Goal: Transaction & Acquisition: Book appointment/travel/reservation

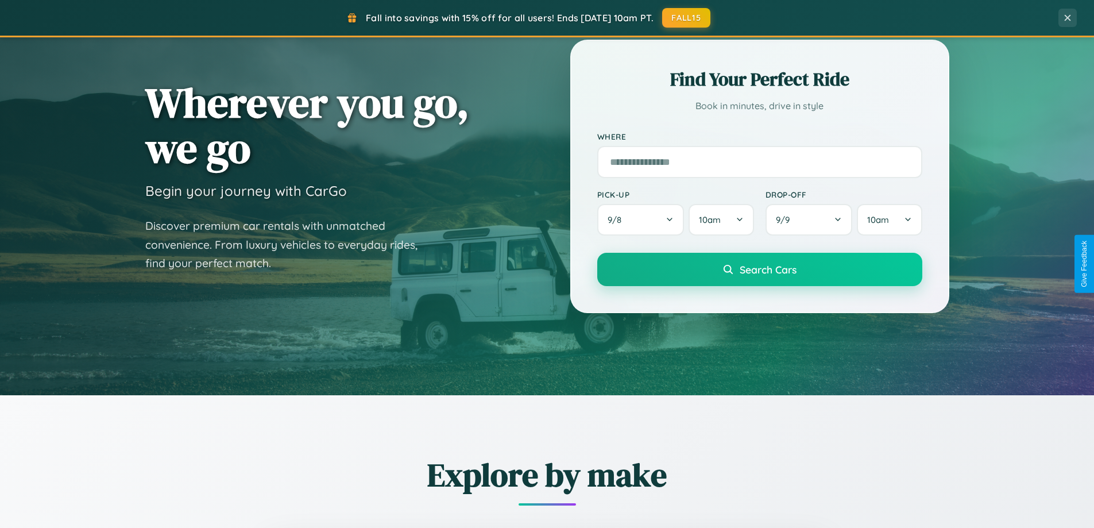
scroll to position [1846, 0]
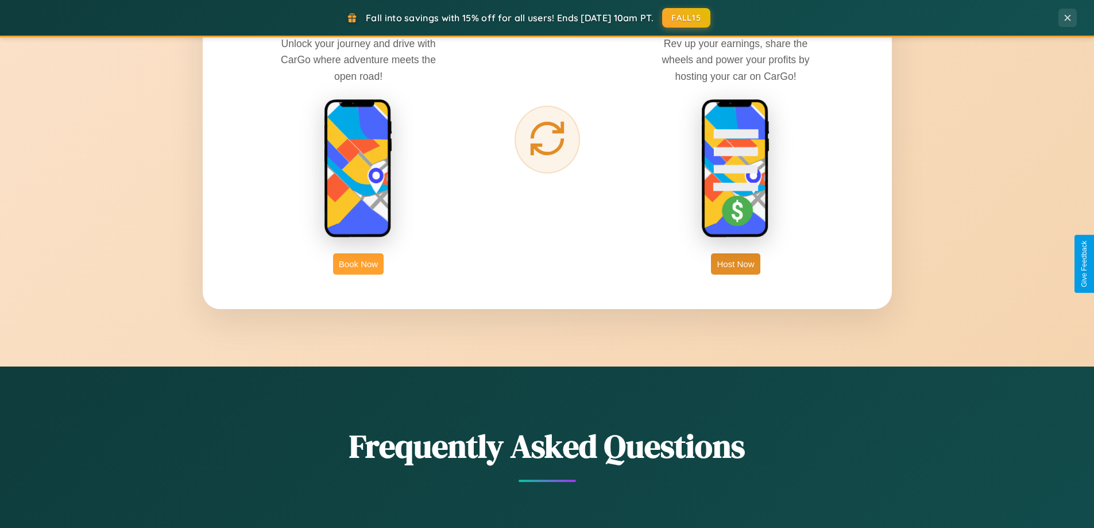
click at [358, 264] on button "Book Now" at bounding box center [358, 263] width 51 height 21
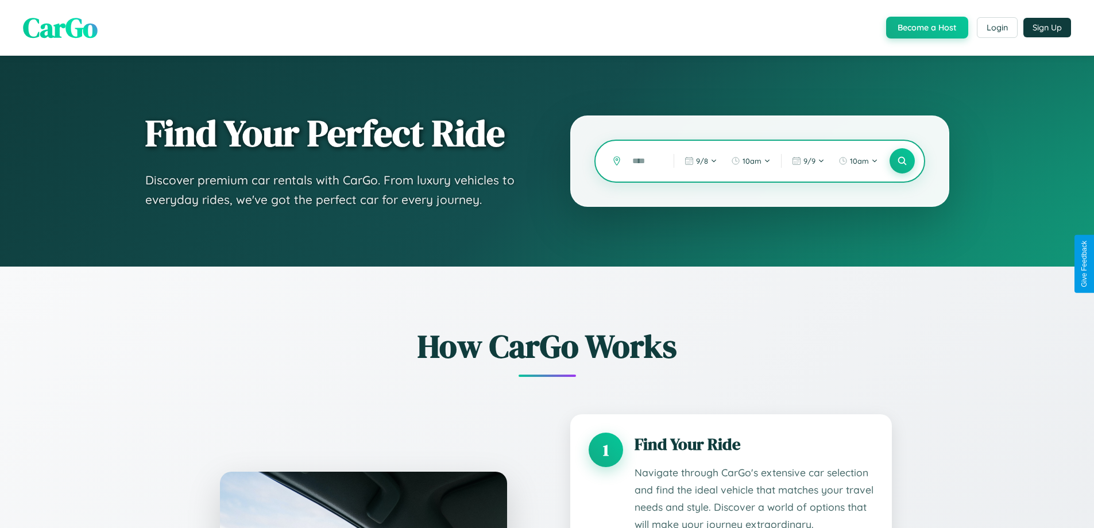
click at [645, 161] on input "text" at bounding box center [645, 161] width 36 height 20
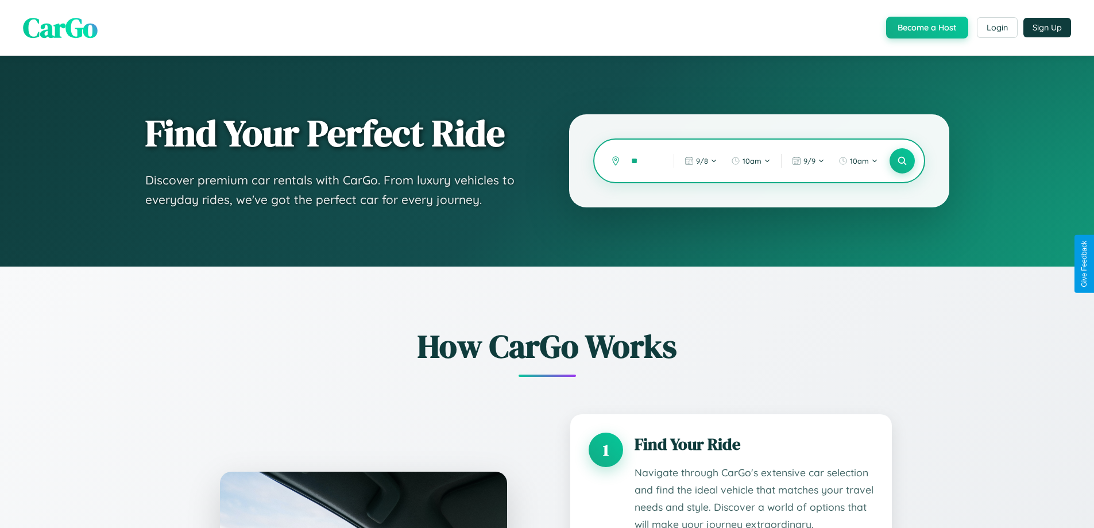
type input "*"
type input "*****"
click at [902, 161] on icon at bounding box center [902, 161] width 11 height 11
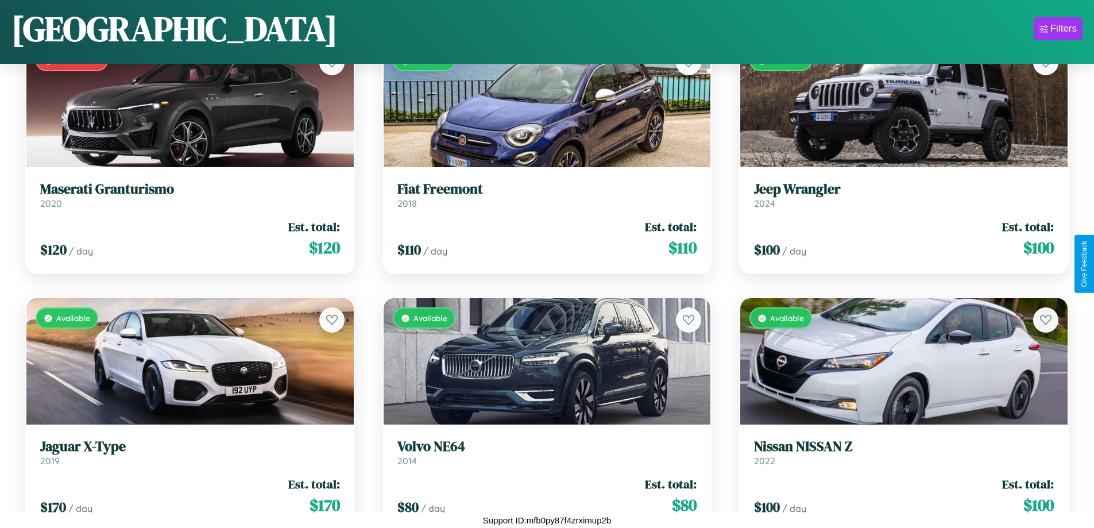
scroll to position [934, 0]
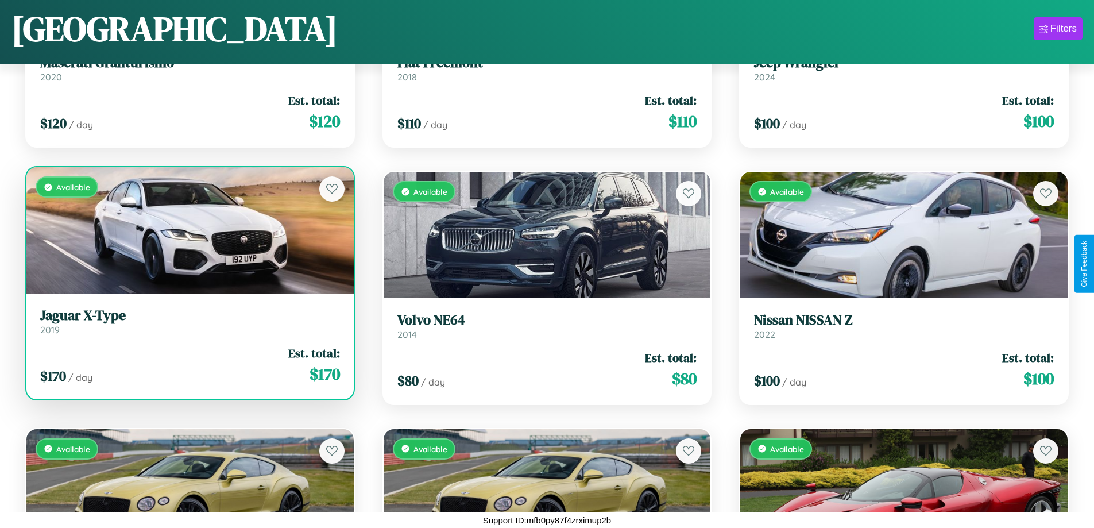
click at [188, 326] on link "Jaguar X-Type 2019" at bounding box center [190, 321] width 300 height 28
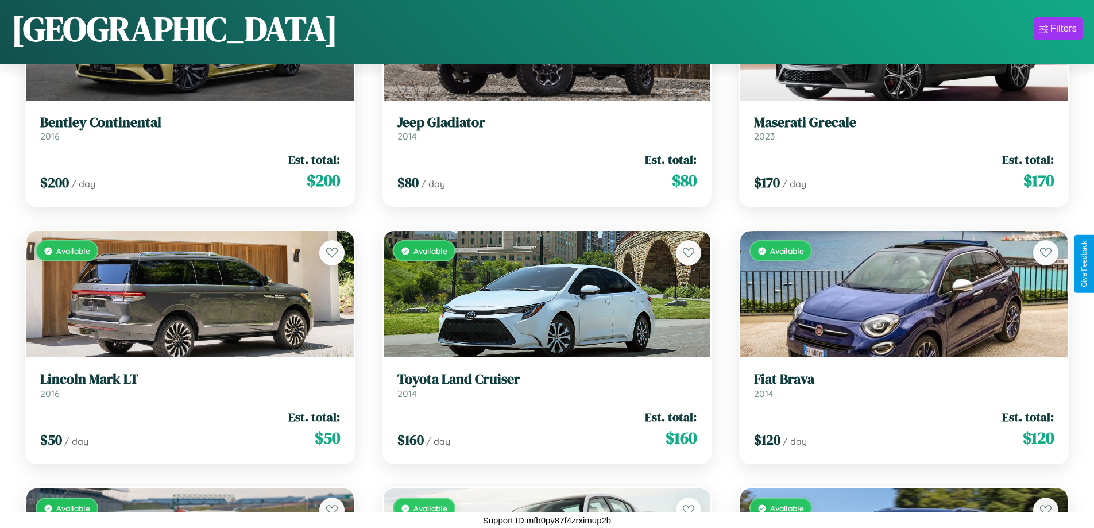
scroll to position [8651, 0]
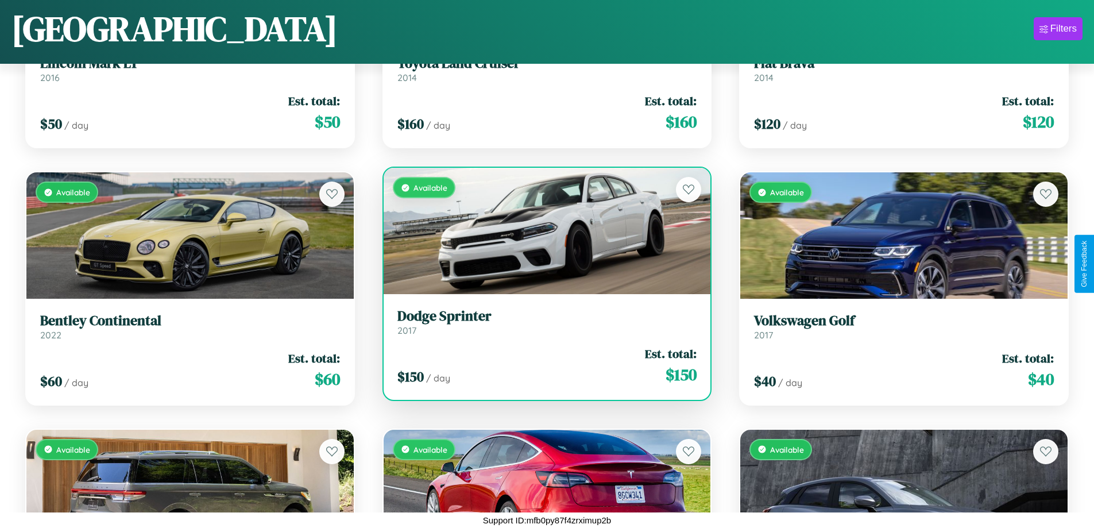
click at [542, 322] on h3 "Dodge Sprinter" at bounding box center [548, 316] width 300 height 17
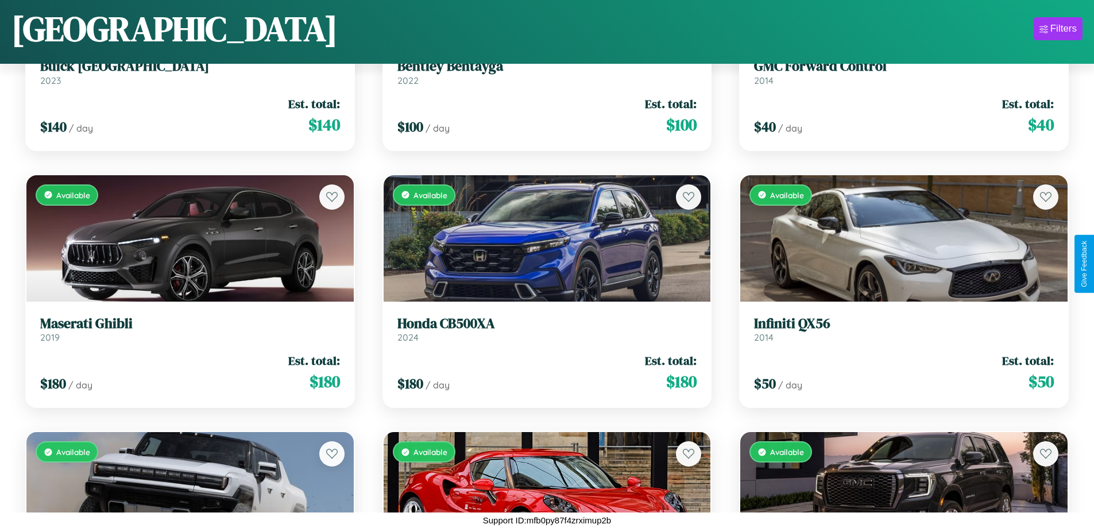
scroll to position [13282, 0]
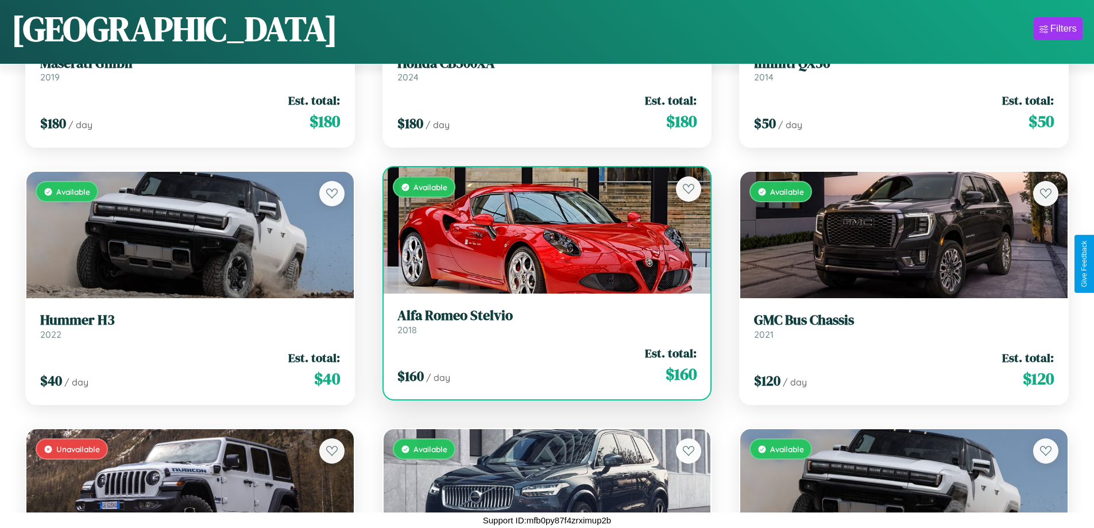
click at [542, 321] on h3 "Alfa Romeo Stelvio" at bounding box center [548, 315] width 300 height 17
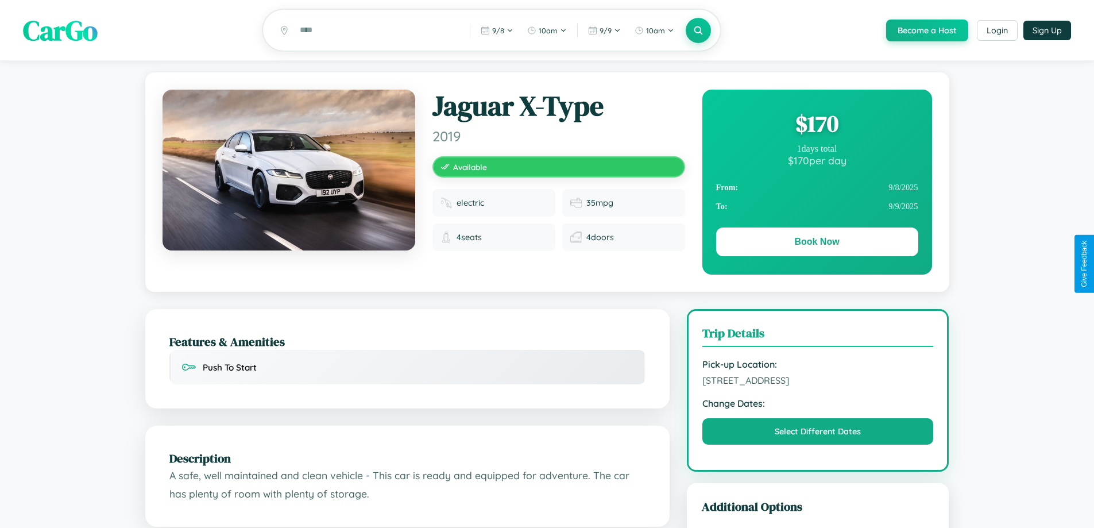
click at [817, 125] on div "$ 170" at bounding box center [817, 123] width 202 height 31
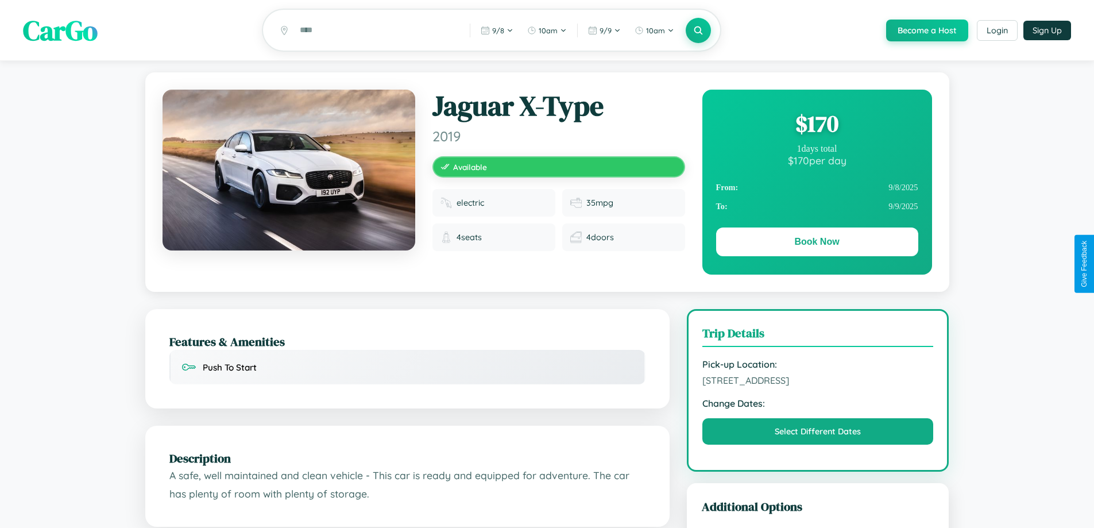
click at [817, 125] on div "$ 170" at bounding box center [817, 123] width 202 height 31
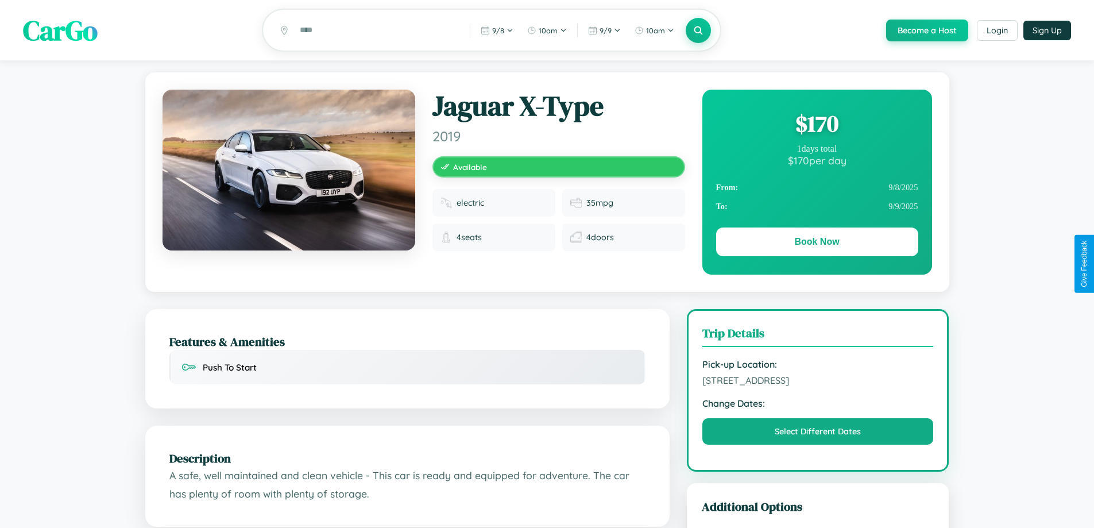
click at [817, 125] on div "$ 170" at bounding box center [817, 123] width 202 height 31
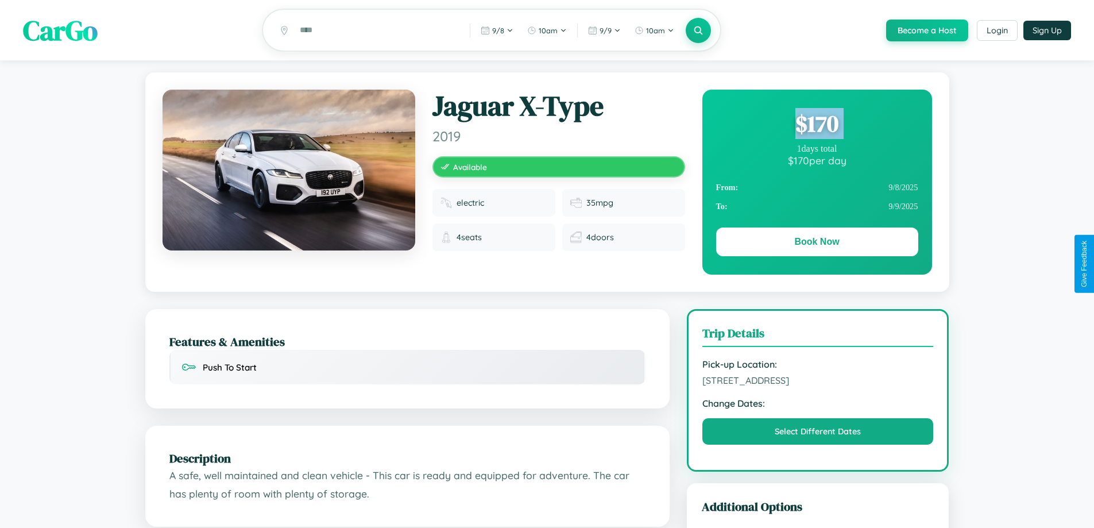
click at [817, 125] on div "$ 170" at bounding box center [817, 123] width 202 height 31
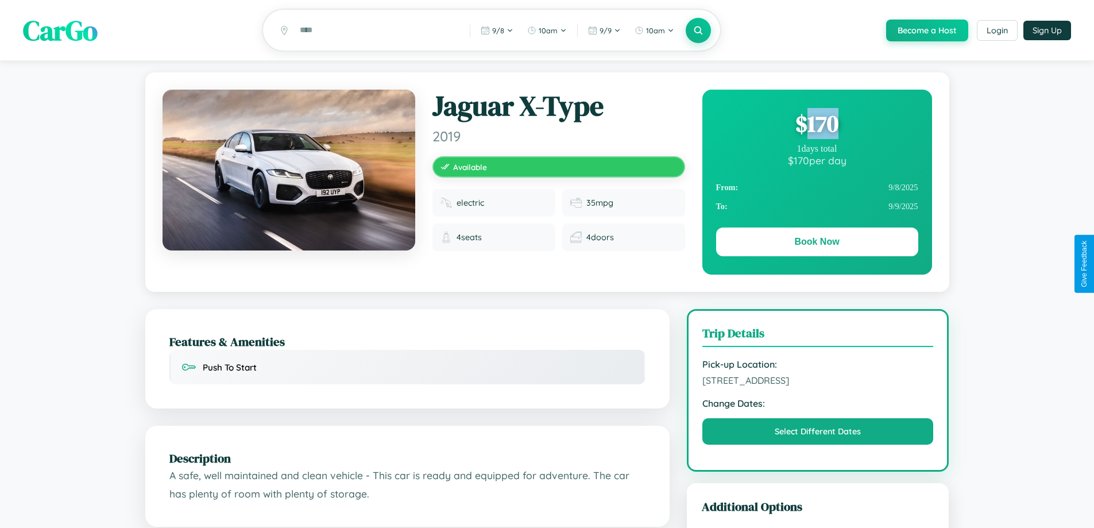
click at [817, 125] on div "$ 170" at bounding box center [817, 123] width 202 height 31
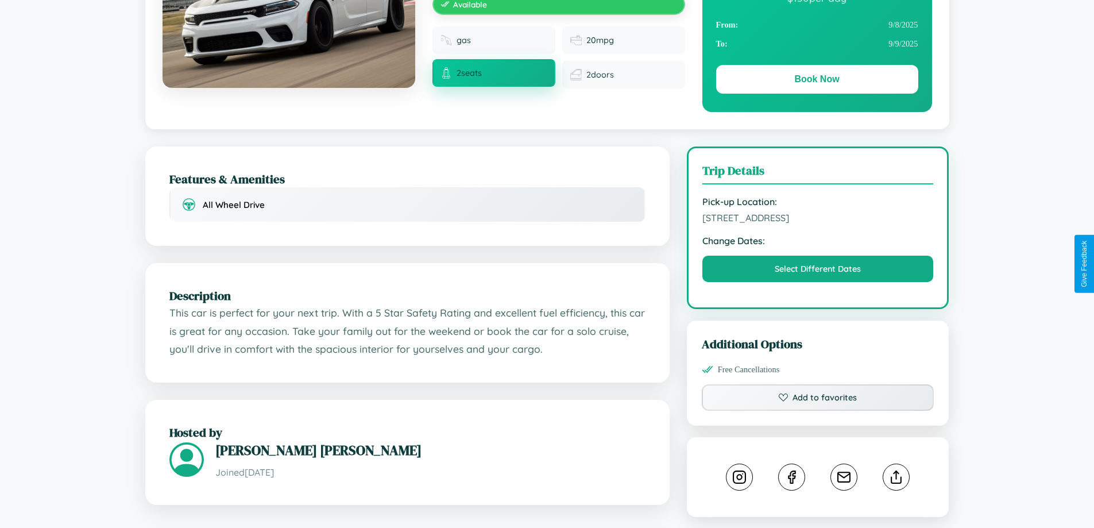
scroll to position [298, 0]
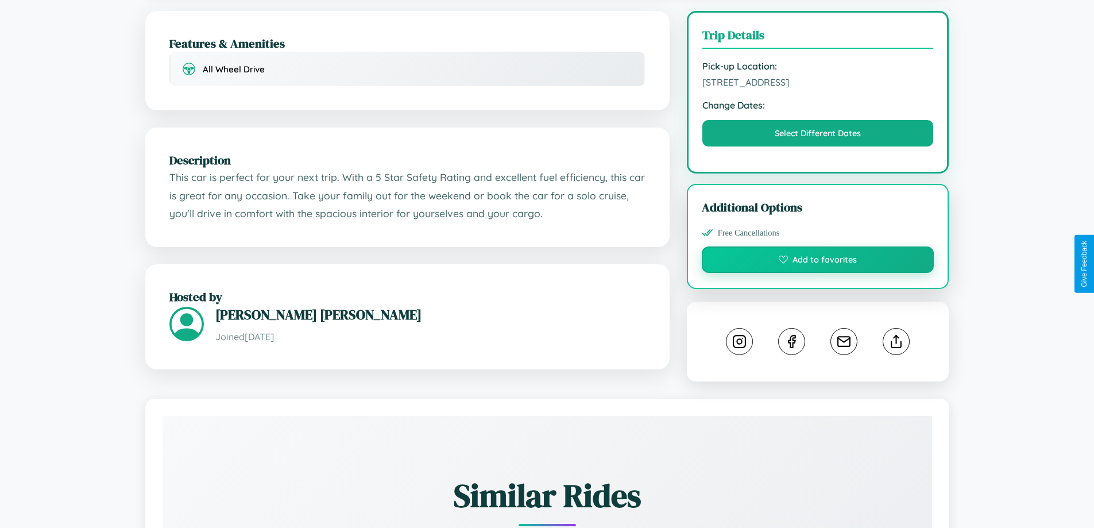
click at [818, 262] on button "Add to favorites" at bounding box center [818, 259] width 233 height 26
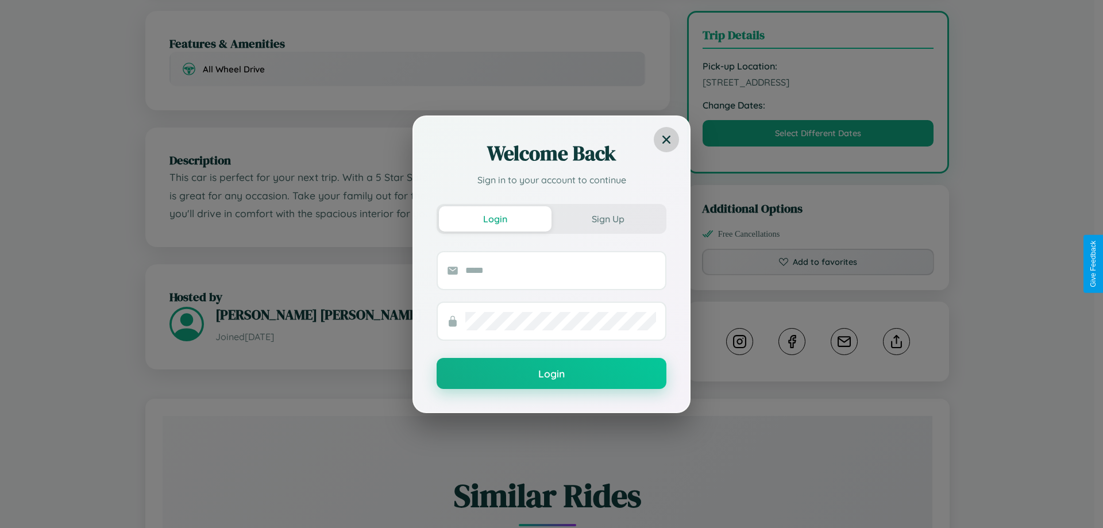
click at [666, 139] on icon at bounding box center [666, 139] width 8 height 8
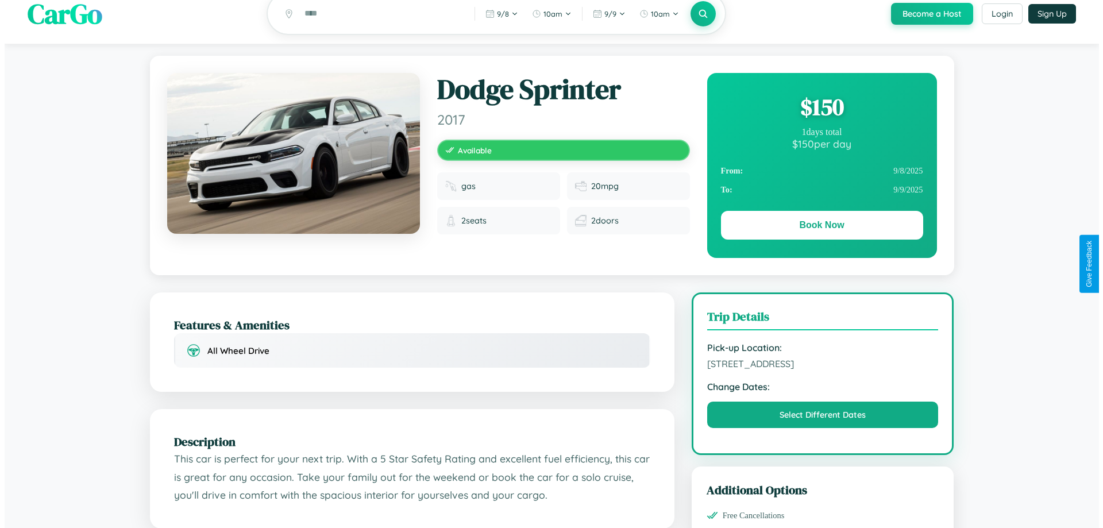
scroll to position [0, 0]
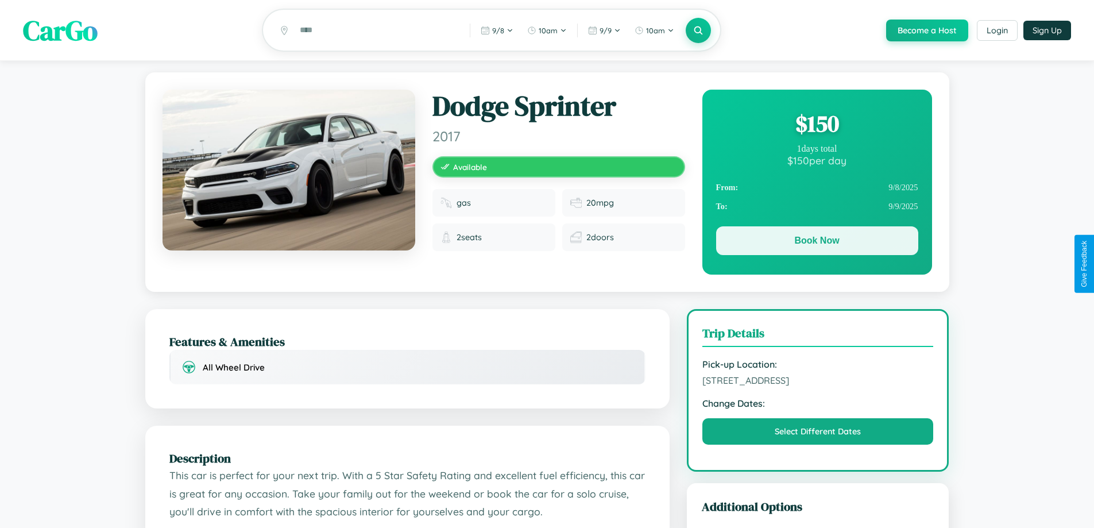
click at [817, 244] on button "Book Now" at bounding box center [817, 240] width 202 height 29
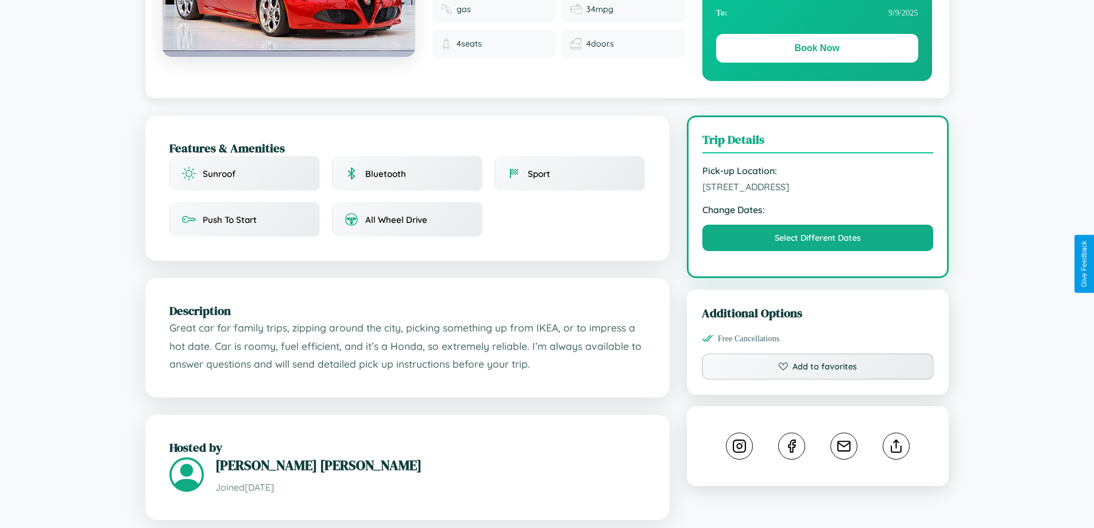
scroll to position [377, 0]
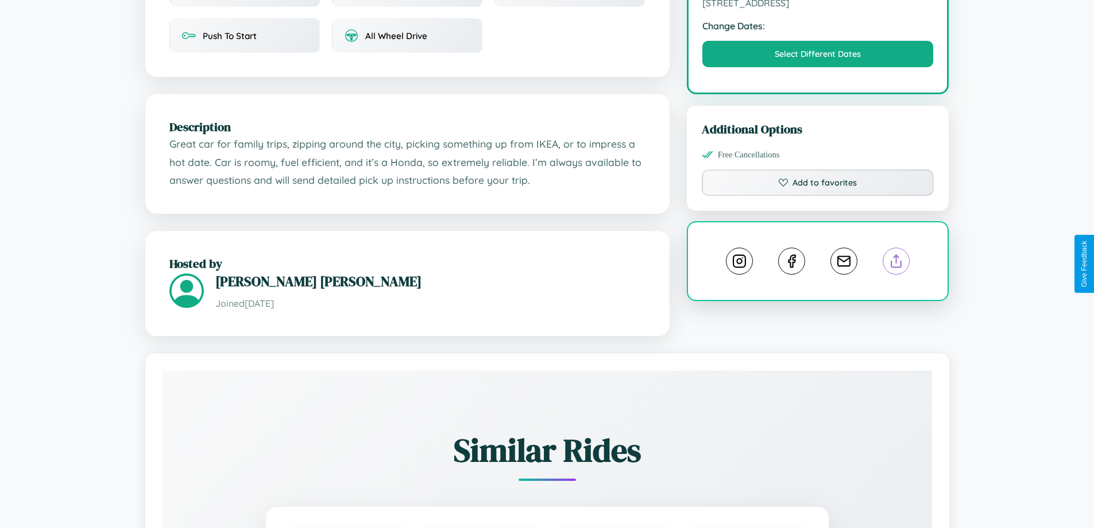
click at [897, 263] on line at bounding box center [897, 259] width 0 height 8
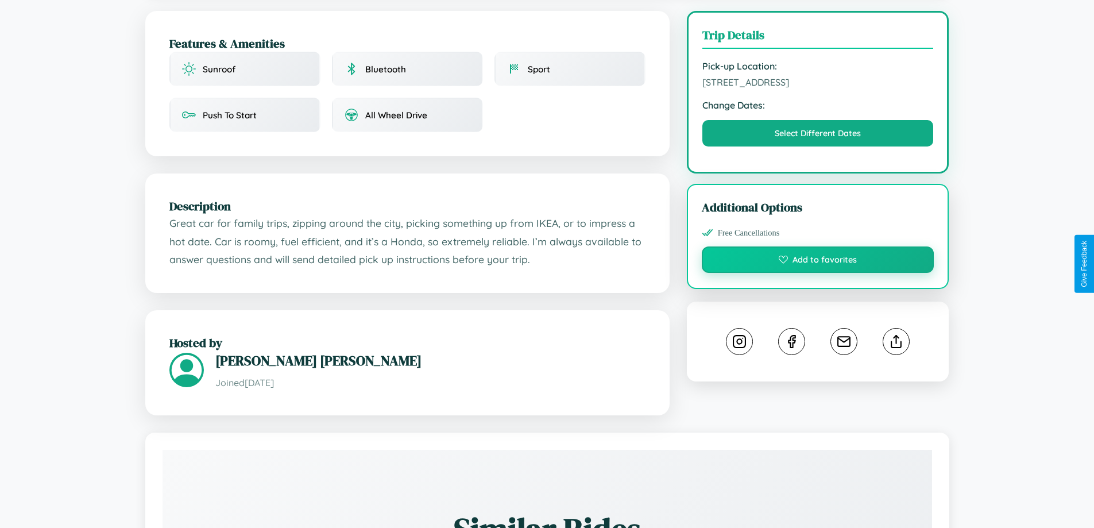
click at [818, 261] on button "Add to favorites" at bounding box center [818, 259] width 233 height 26
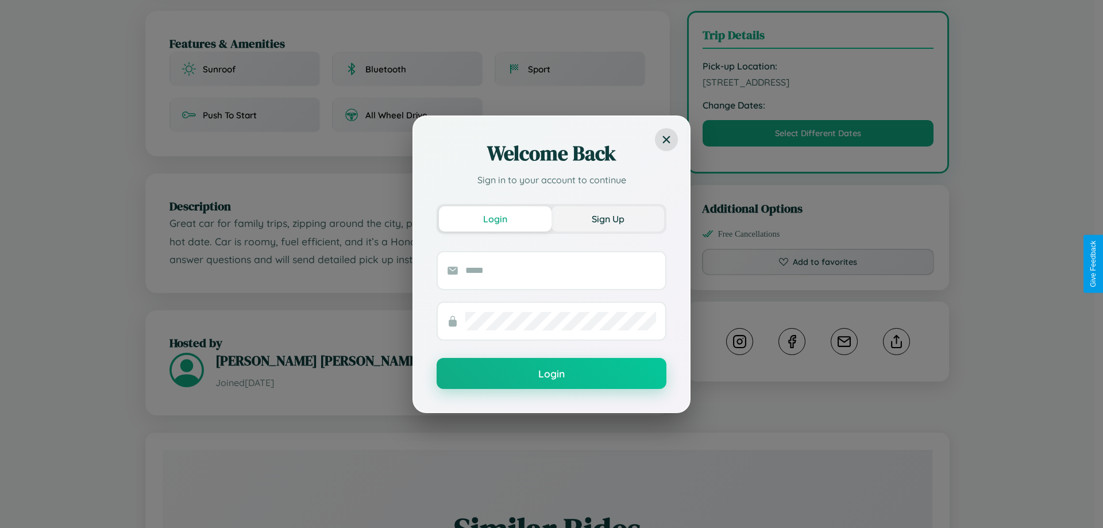
click at [608, 218] on button "Sign Up" at bounding box center [608, 218] width 113 height 25
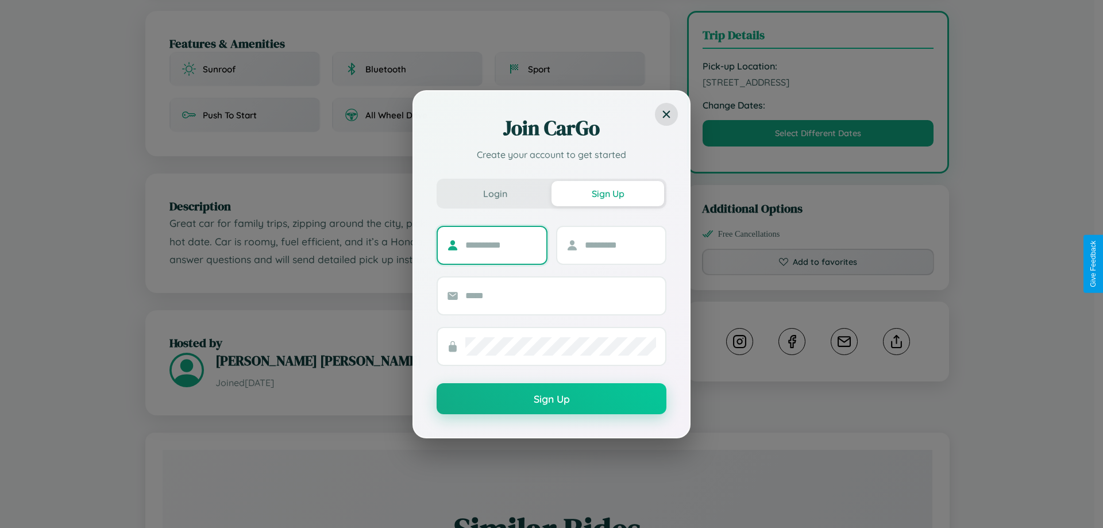
click at [501, 245] on input "text" at bounding box center [501, 245] width 72 height 18
type input "******"
click at [620, 245] on input "text" at bounding box center [621, 245] width 72 height 18
type input "*****"
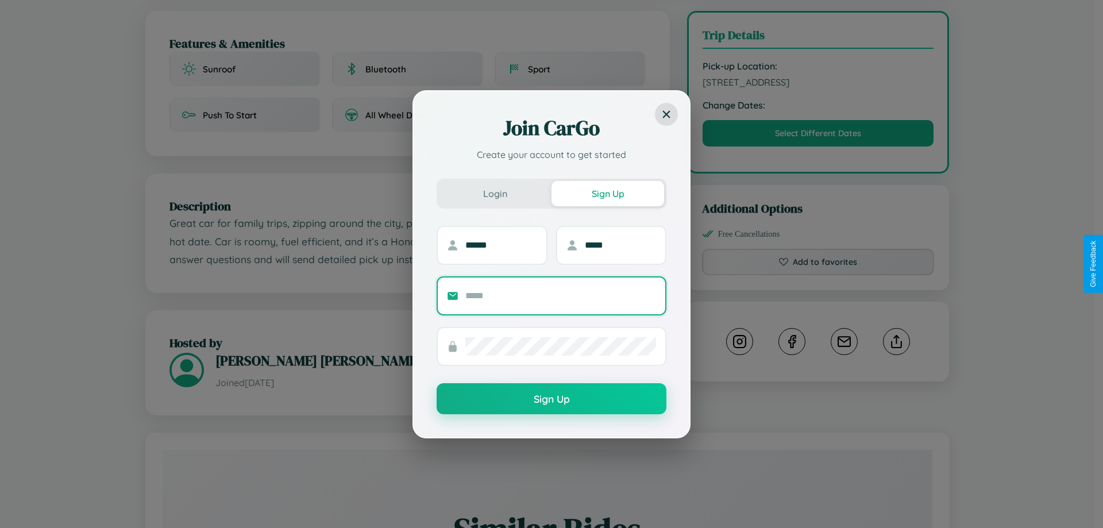
click at [561, 295] on input "text" at bounding box center [560, 296] width 191 height 18
type input "**********"
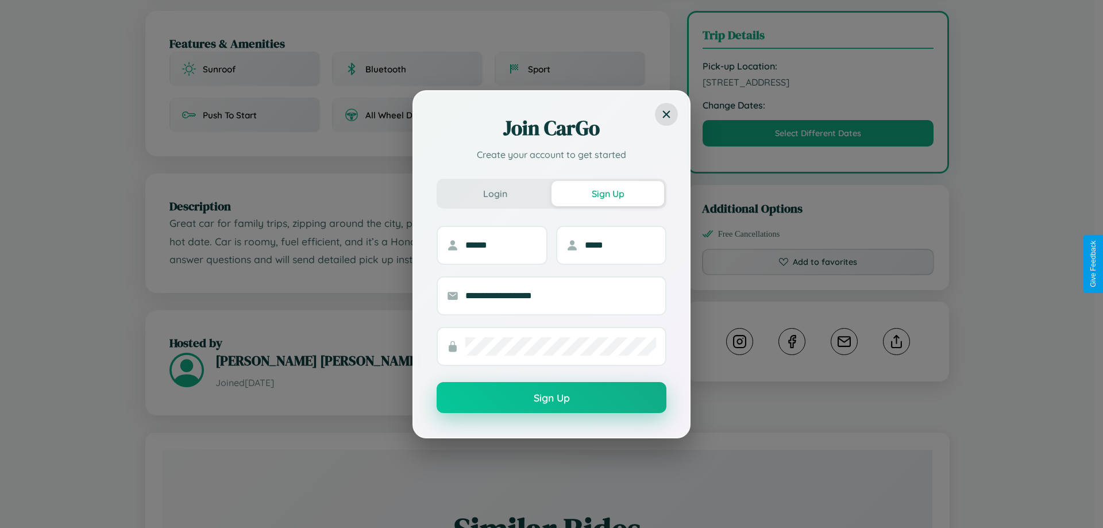
click at [552, 398] on button "Sign Up" at bounding box center [552, 397] width 230 height 31
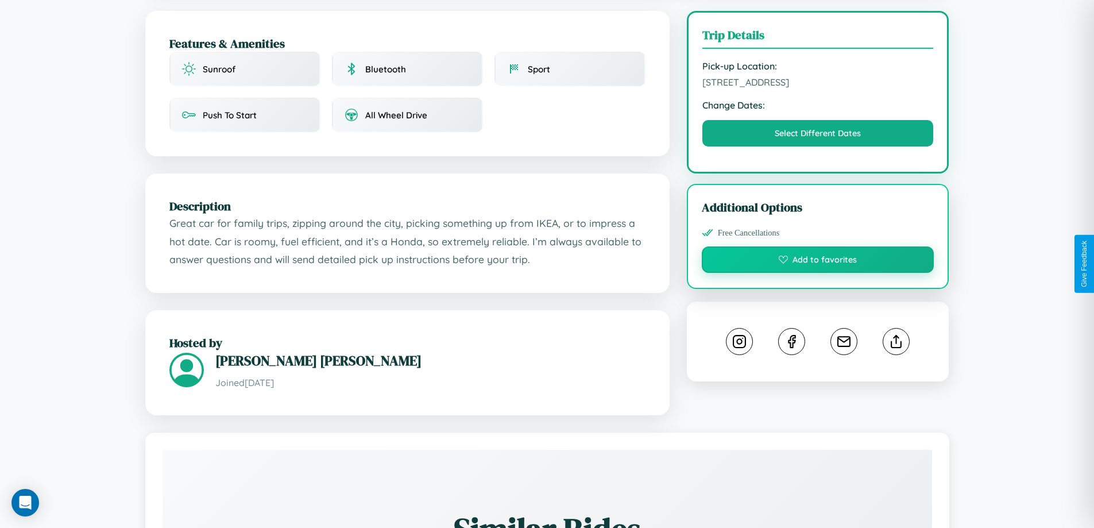
click at [818, 262] on button "Add to favorites" at bounding box center [818, 259] width 233 height 26
